Goal: Information Seeking & Learning: Check status

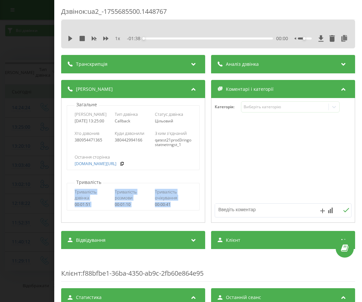
drag, startPoint x: 76, startPoint y: 195, endPoint x: 184, endPoint y: 207, distance: 108.5
click at [184, 207] on div "Тривалість дзвінка 00:01:51 Тривалість розмови 00:01:10 Тривалість очікування 0…" at bounding box center [133, 198] width 132 height 25
copy div "Тривалість дзвінка 00:01:51 Тривалість розмови 00:01:10 Тривалість очікування 0…"
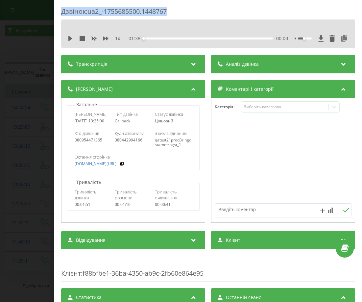
drag, startPoint x: 130, startPoint y: 8, endPoint x: 115, endPoint y: 1, distance: 16.4
click at [58, 12] on div "Дзвінок : ua2_-1755685500.1448767 1 x - 01:38 00:00 00:00 Транскрипція Для AI-а…" at bounding box center [208, 151] width 308 height 302
copy div "Дзвінок : ua2_-1755685500.1448767"
click at [26, 103] on div "Дзвінок : ua2_-1755685500.1448767 1 x - 01:38 00:00 00:00 Транскрипція Для AI-а…" at bounding box center [181, 151] width 362 height 302
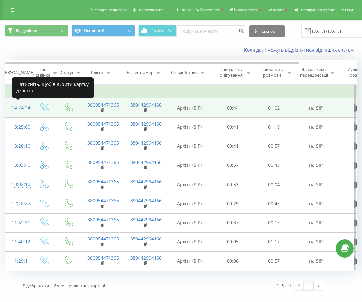
click at [17, 106] on div "14:24:24" at bounding box center [18, 107] width 13 height 13
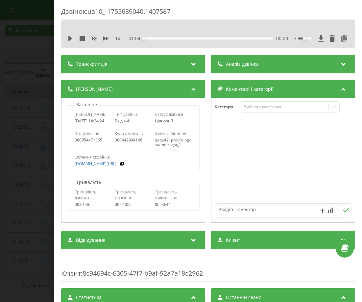
click at [19, 104] on div "Дзвінок : ua10_-1755689040.1407587 1 x - 01:04 00:00 00:00 Транскрипція Для AI-…" at bounding box center [181, 151] width 362 height 302
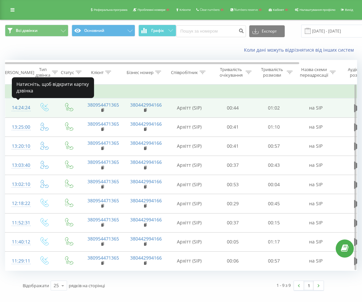
click at [25, 107] on div "14:24:24" at bounding box center [18, 107] width 13 height 13
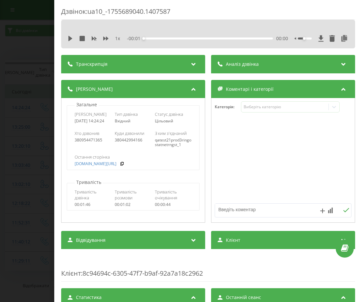
click at [32, 86] on div "Дзвінок : ua10_-1755689040.1407587 1 x - 00:01 00:00 00:00 Транскрипція Для AI-…" at bounding box center [181, 151] width 362 height 302
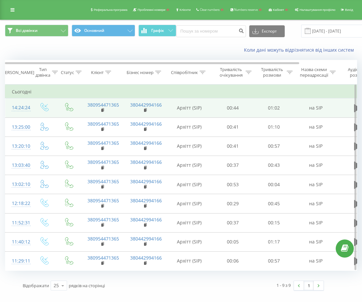
click at [24, 110] on div "14:24:24" at bounding box center [18, 107] width 13 height 13
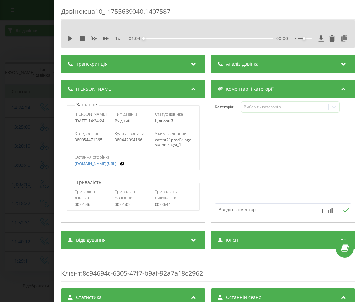
click at [46, 63] on div "Дзвінок : ua10_-1755689040.1407587 1 x - 01:04 00:00 00:00 Транскрипція Для AI-…" at bounding box center [181, 151] width 362 height 302
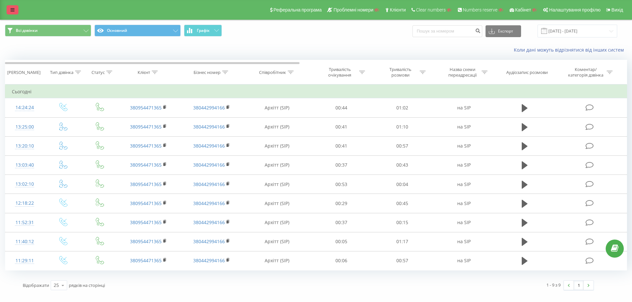
click at [16, 12] on link at bounding box center [13, 9] width 12 height 9
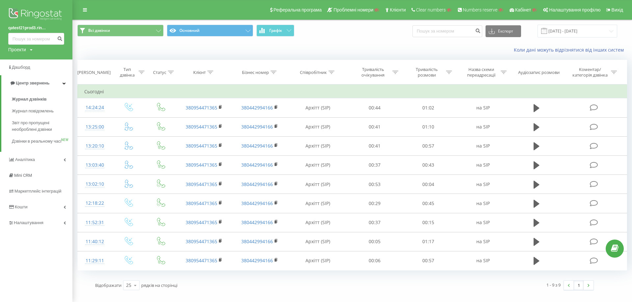
click at [40, 27] on link "qatest21prod3.rin..." at bounding box center [36, 28] width 56 height 7
